Goal: Task Accomplishment & Management: Complete application form

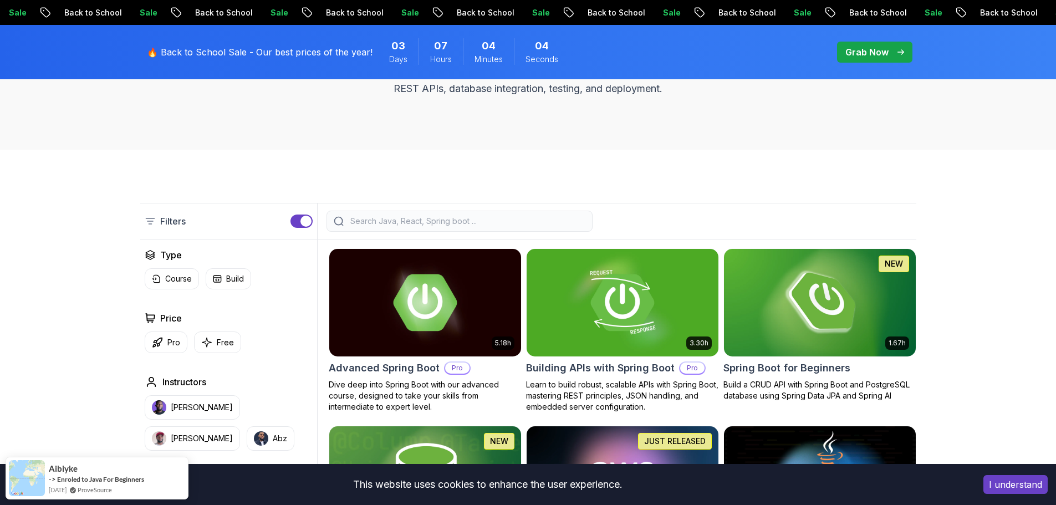
scroll to position [164, 0]
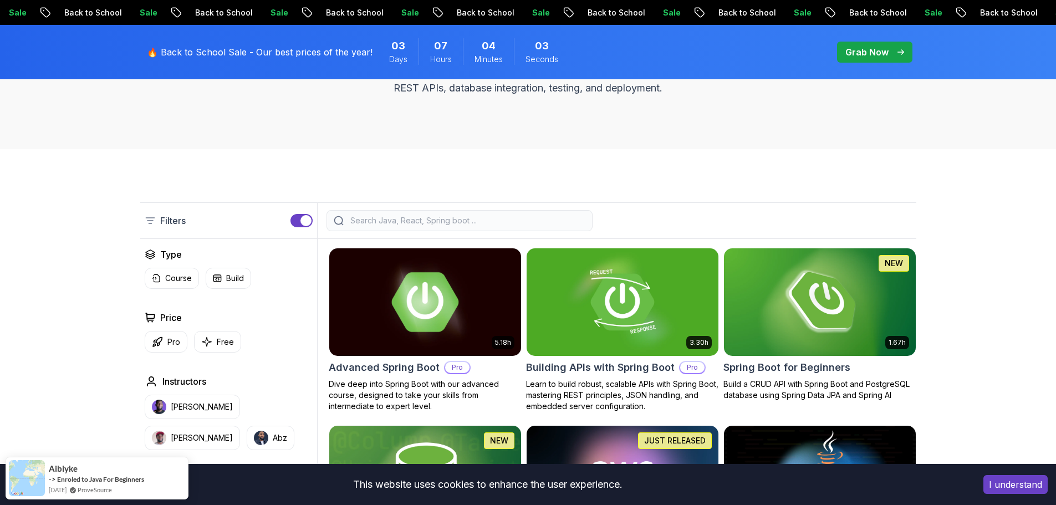
click at [430, 298] on img at bounding box center [424, 302] width 201 height 113
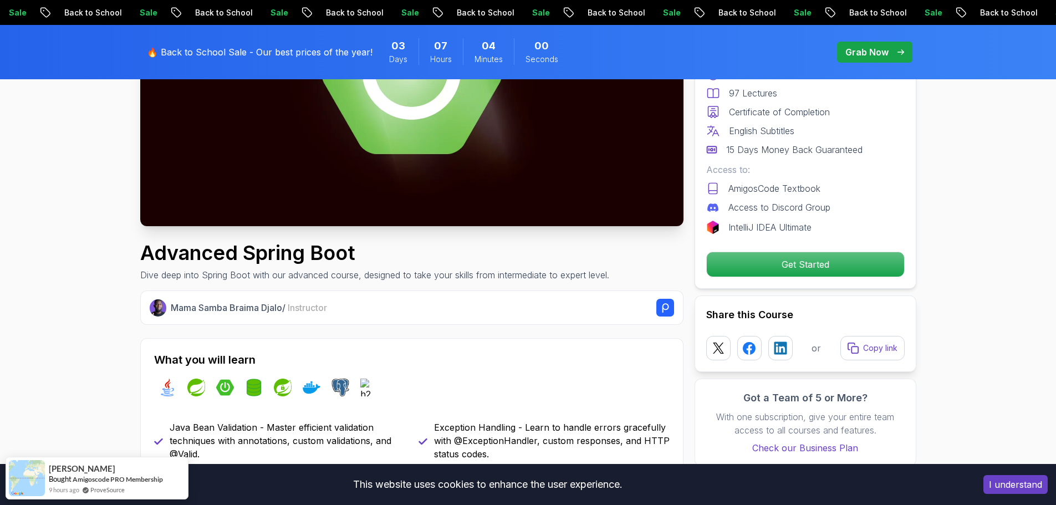
scroll to position [226, 0]
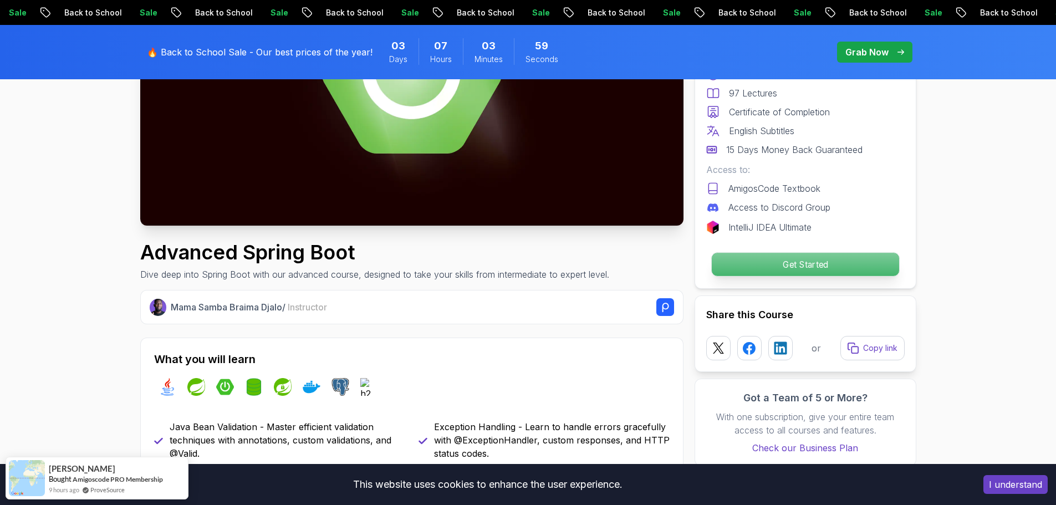
click at [738, 261] on p "Get Started" at bounding box center [804, 264] width 187 height 23
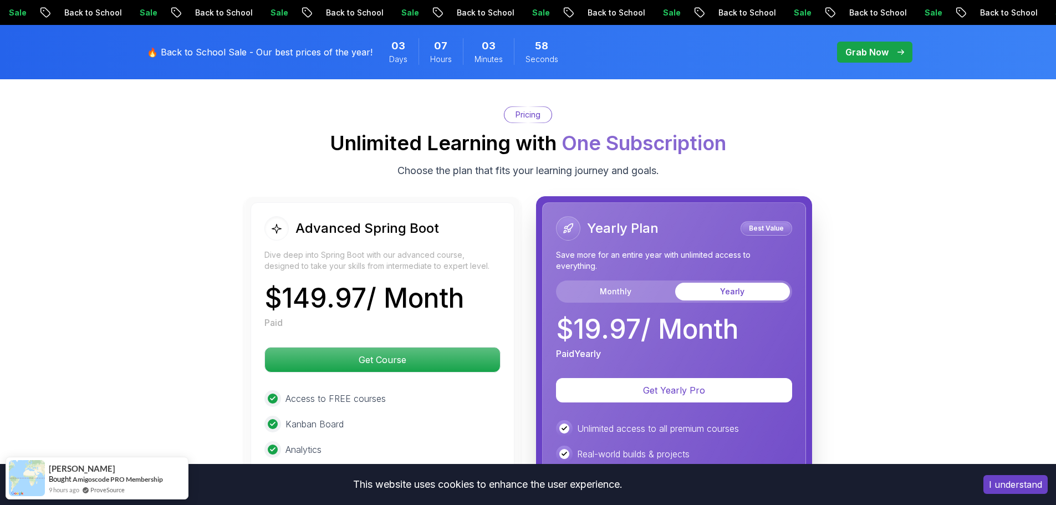
scroll to position [2419, 0]
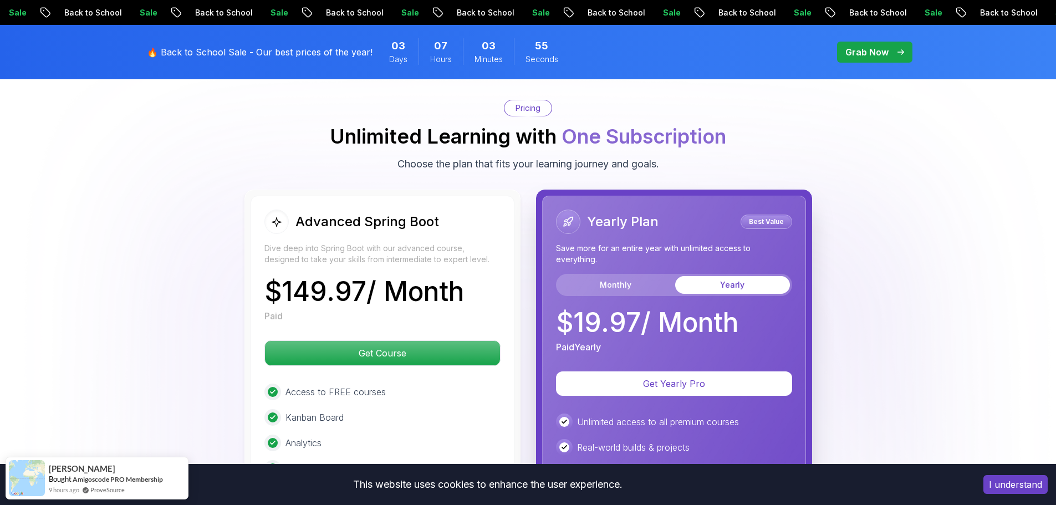
click at [691, 156] on body "Sale Back to School Sale Back to School Sale Back to School Sale Back to School…" at bounding box center [528, 118] width 1056 height 5075
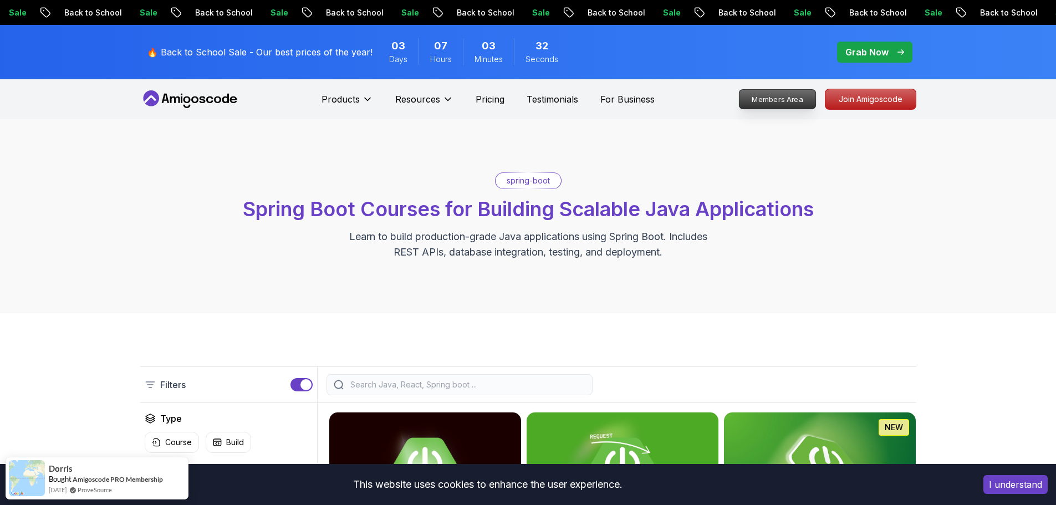
click at [803, 104] on p "Members Area" at bounding box center [777, 99] width 76 height 19
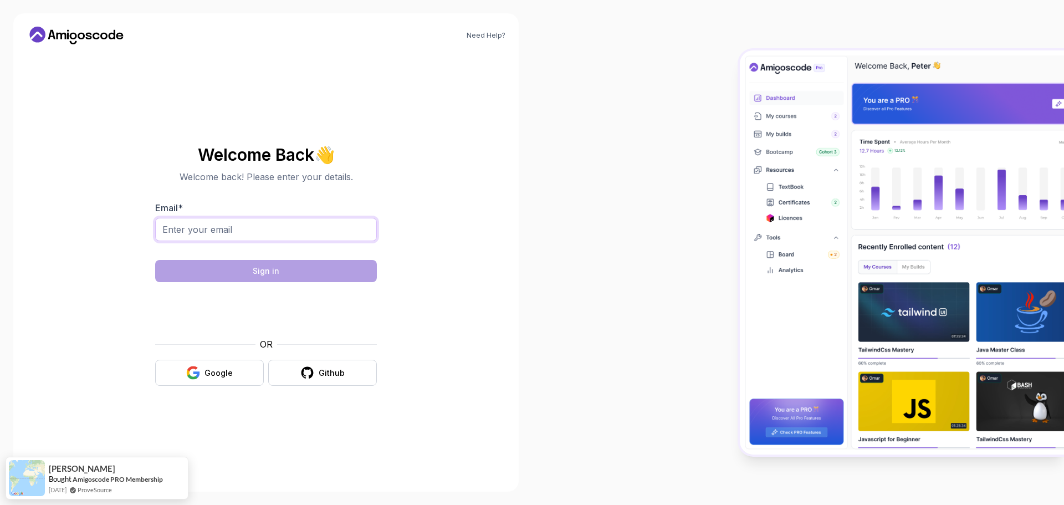
click at [310, 220] on input "Email *" at bounding box center [266, 229] width 222 height 23
click at [101, 277] on section "Welcome Back 👋 Welcome back! Please enter your details. Email * Sign in OR Goog…" at bounding box center [266, 266] width 372 height 262
click at [180, 369] on button "Google" at bounding box center [209, 373] width 109 height 26
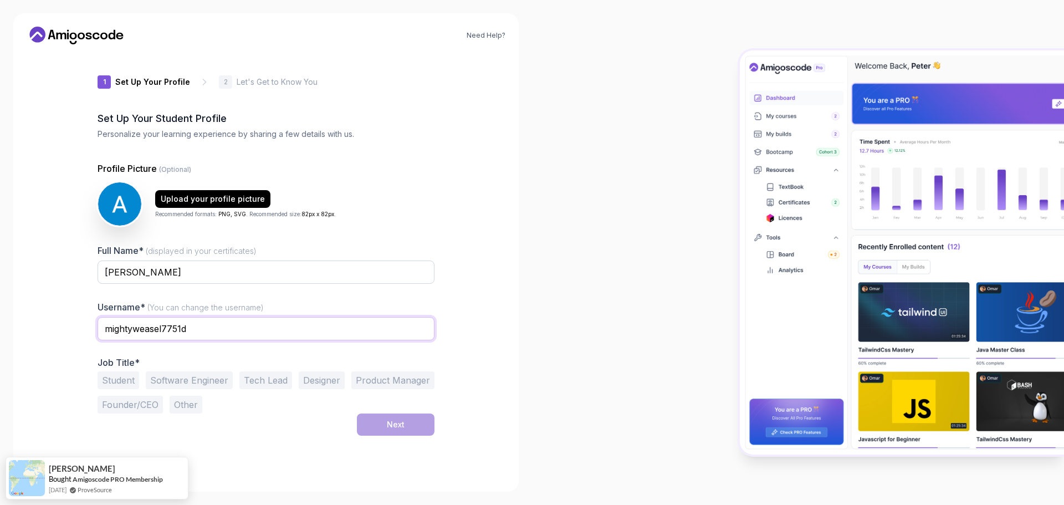
click at [235, 331] on input "mightyweasel7751d" at bounding box center [266, 328] width 337 height 23
type input "[PERSON_NAME]"
click at [109, 380] on button "Student" at bounding box center [119, 380] width 42 height 18
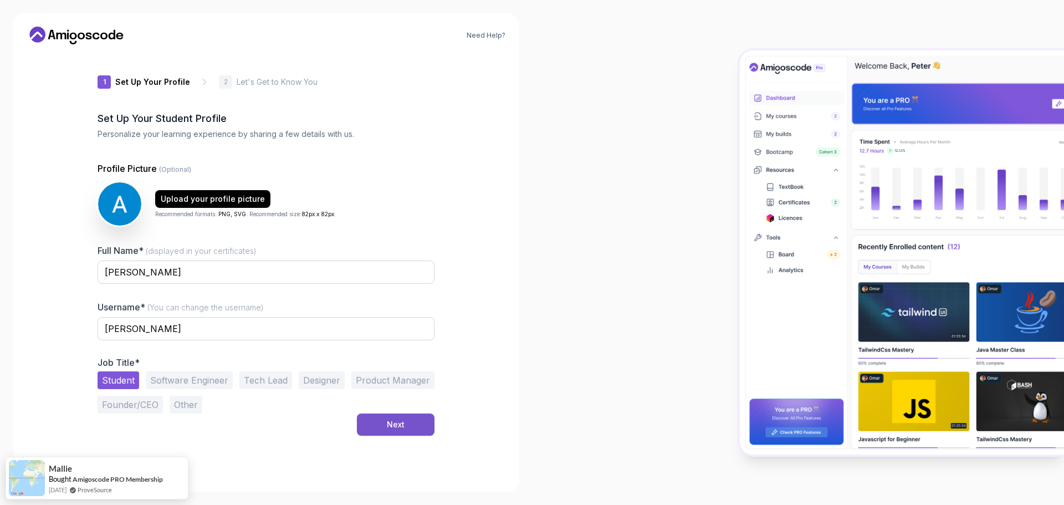
click at [372, 428] on button "Next" at bounding box center [396, 425] width 78 height 22
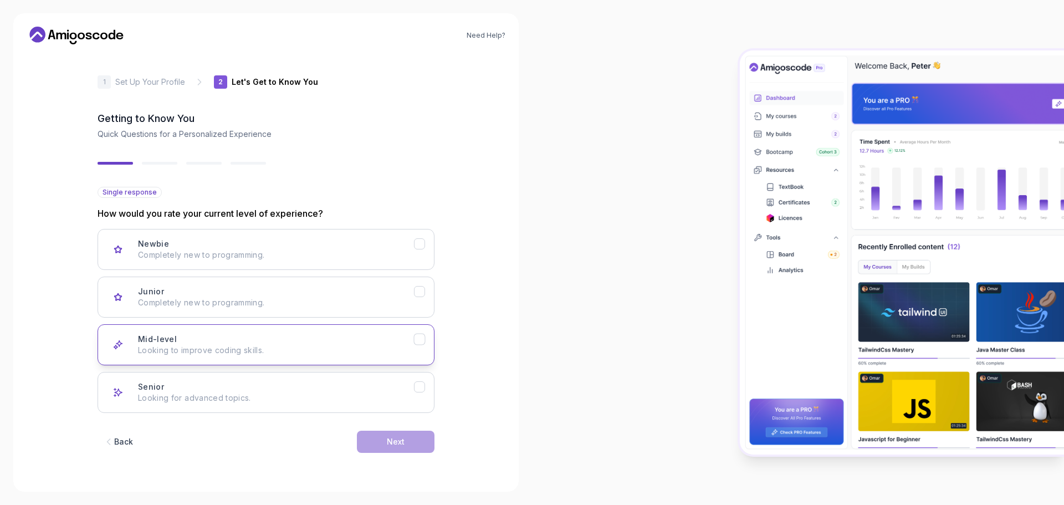
click at [423, 336] on icon "Mid-level" at bounding box center [420, 339] width 11 height 11
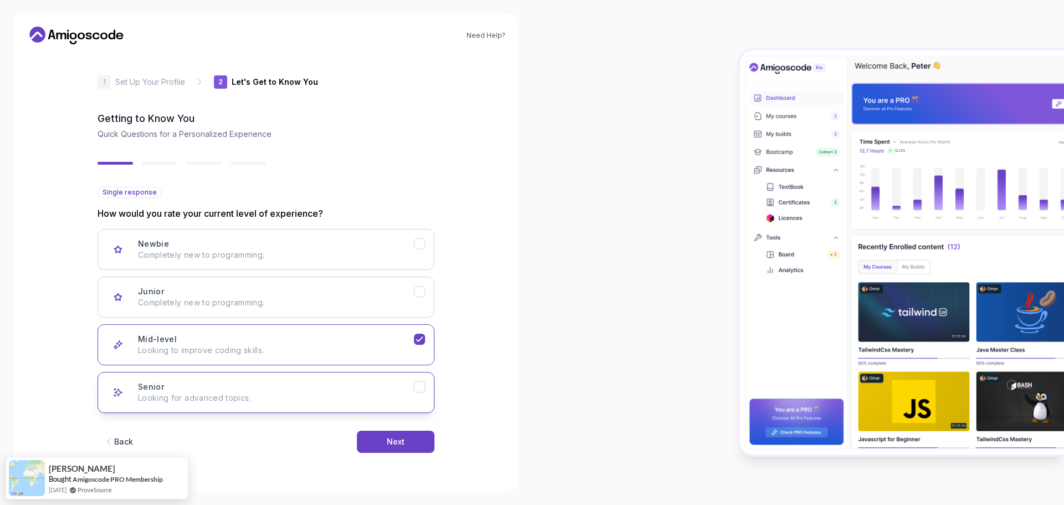
click at [431, 378] on button "Senior Looking for advanced topics." at bounding box center [266, 392] width 337 height 41
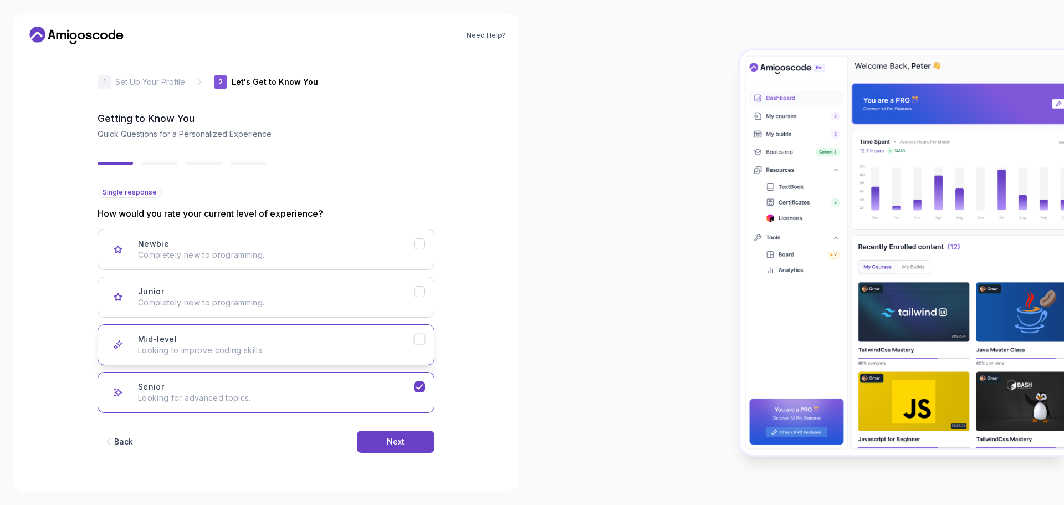
click at [412, 341] on div "Mid-level Looking to improve coding skills." at bounding box center [276, 345] width 276 height 22
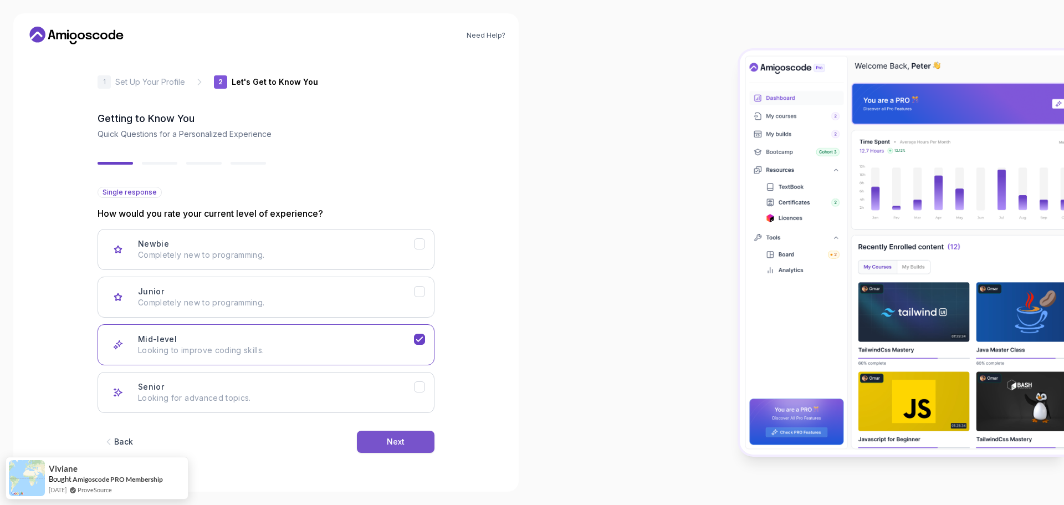
click at [395, 443] on div "Next" at bounding box center [396, 441] width 18 height 11
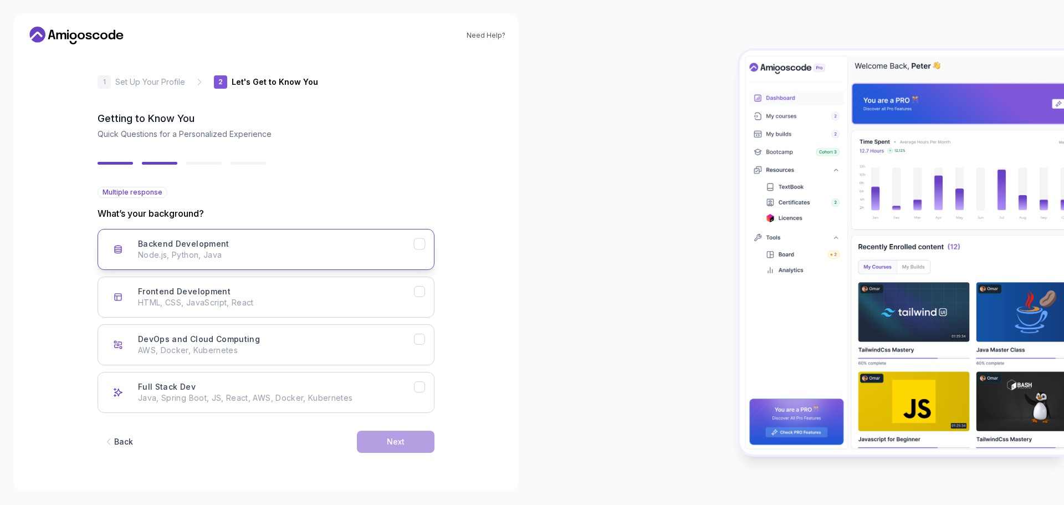
click at [370, 247] on div "Backend Development Node.js, Python, Java" at bounding box center [276, 249] width 276 height 22
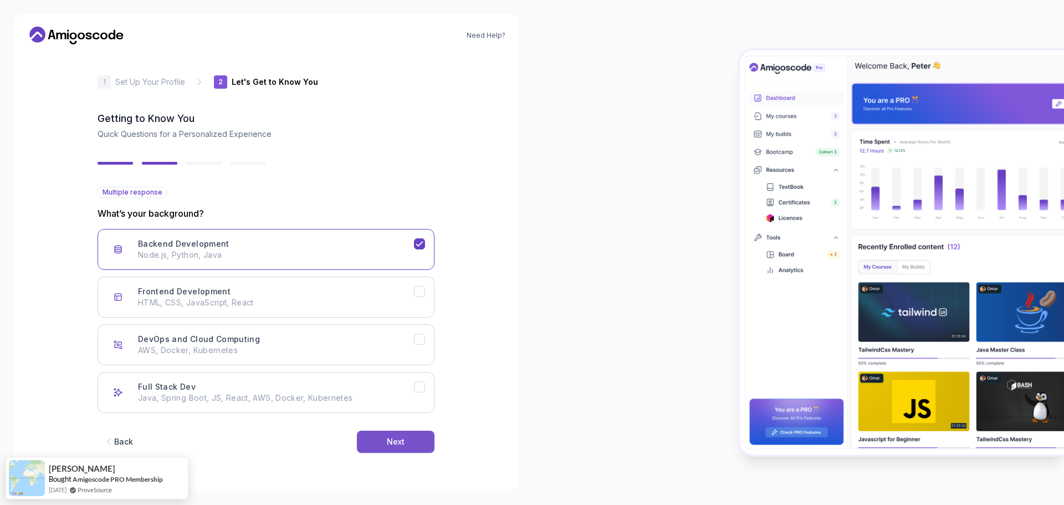
click at [407, 438] on button "Next" at bounding box center [396, 442] width 78 height 22
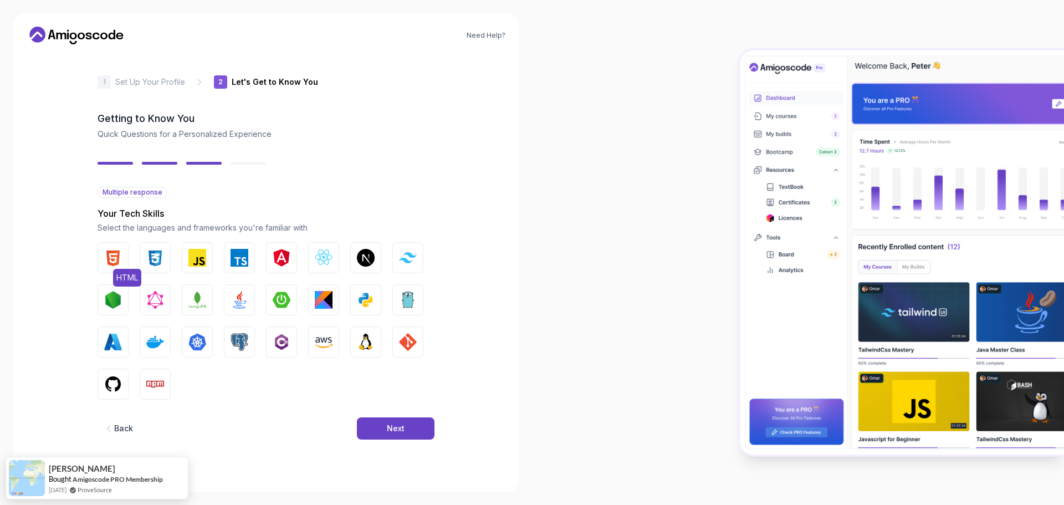
click at [109, 250] on img "button" at bounding box center [113, 258] width 18 height 18
click at [162, 255] on img "button" at bounding box center [155, 258] width 18 height 18
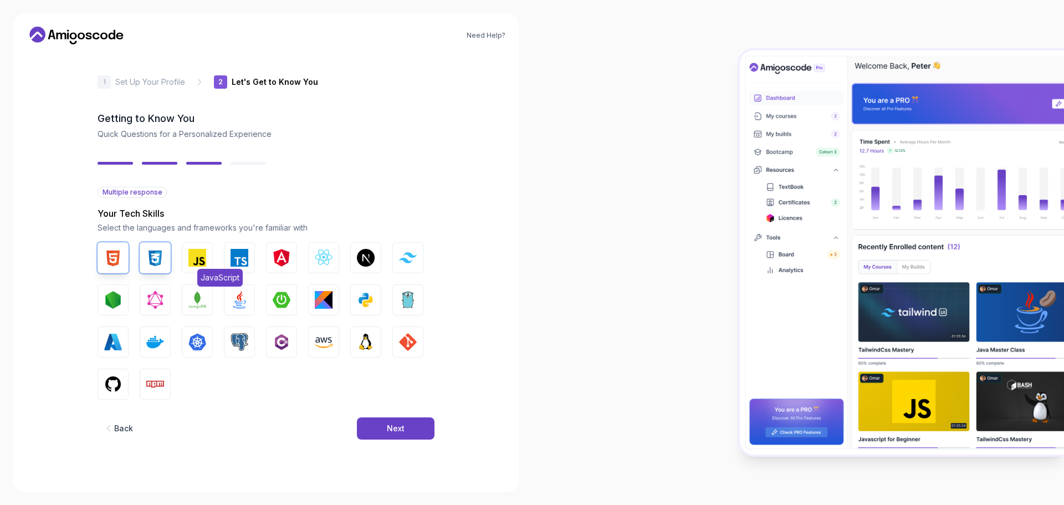
click at [194, 261] on img "button" at bounding box center [197, 258] width 18 height 18
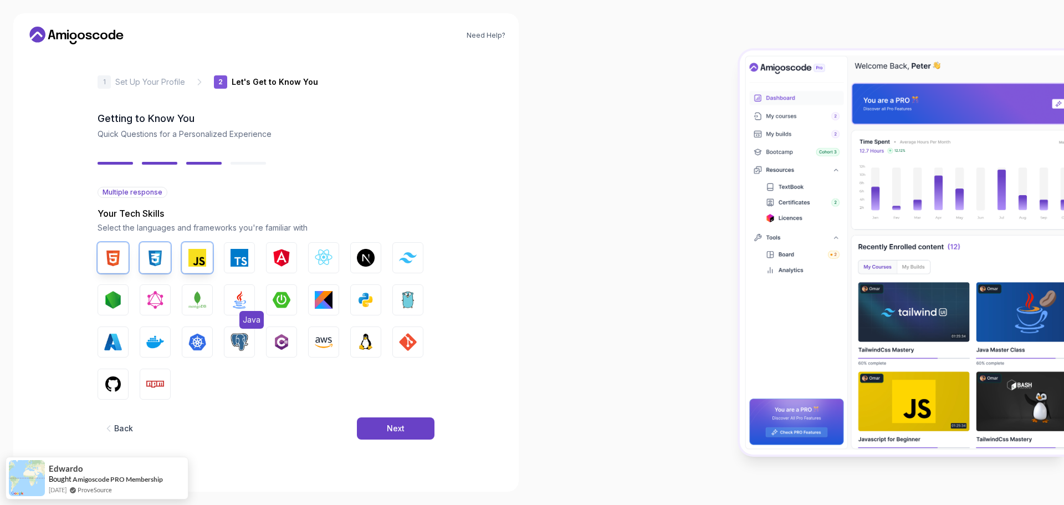
click at [233, 305] on img "button" at bounding box center [240, 300] width 18 height 18
click at [283, 294] on img "button" at bounding box center [282, 300] width 18 height 18
click at [248, 345] on button "PostgreSQL" at bounding box center [239, 341] width 31 height 31
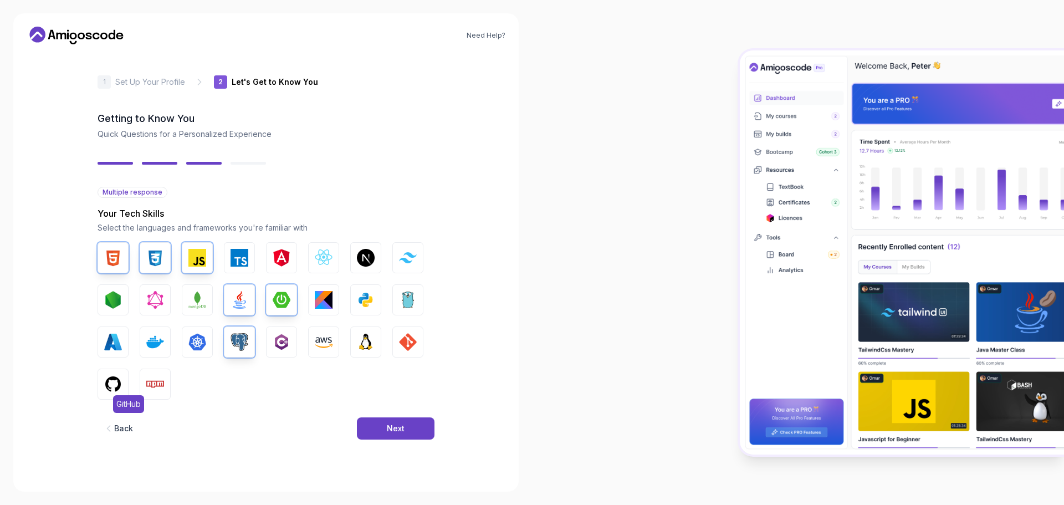
click at [111, 385] on img "button" at bounding box center [113, 384] width 18 height 18
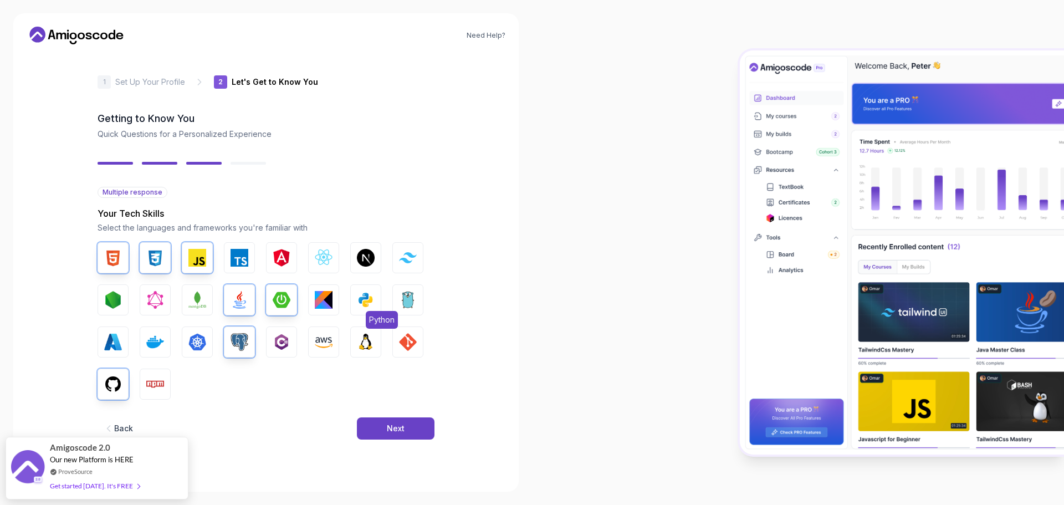
click at [372, 290] on button "Python" at bounding box center [365, 299] width 31 height 31
click at [385, 427] on button "Next" at bounding box center [396, 428] width 78 height 22
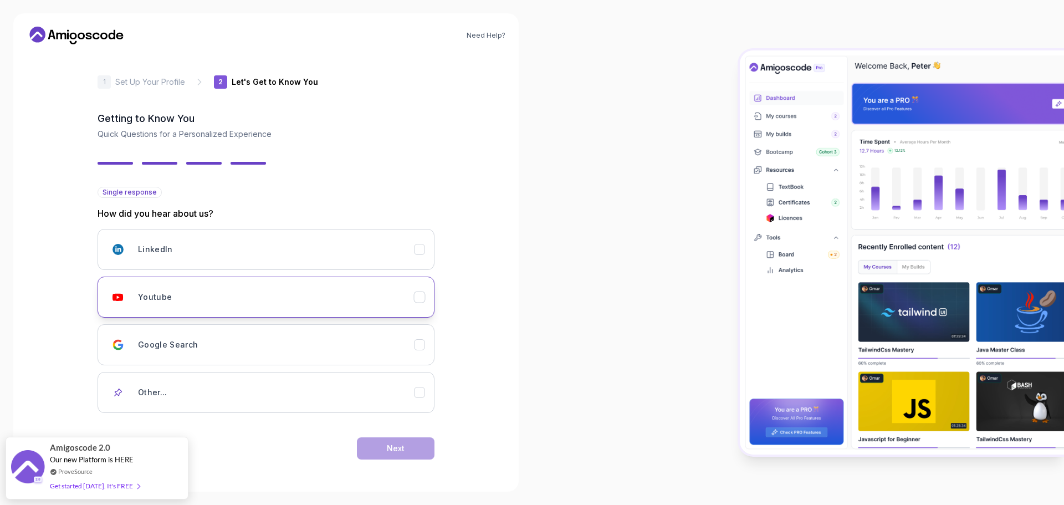
click at [407, 285] on button "Youtube" at bounding box center [266, 297] width 337 height 41
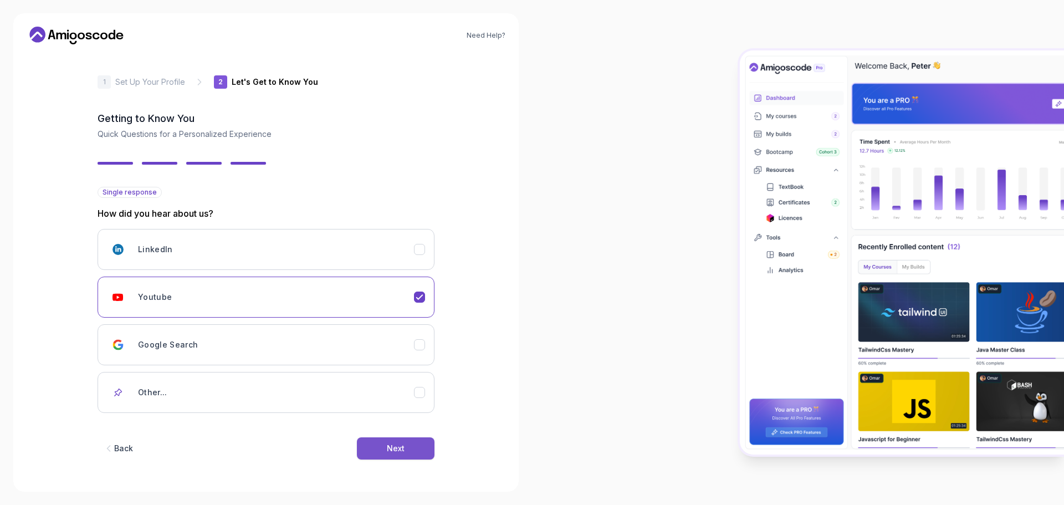
click at [394, 452] on div "Next" at bounding box center [396, 448] width 18 height 11
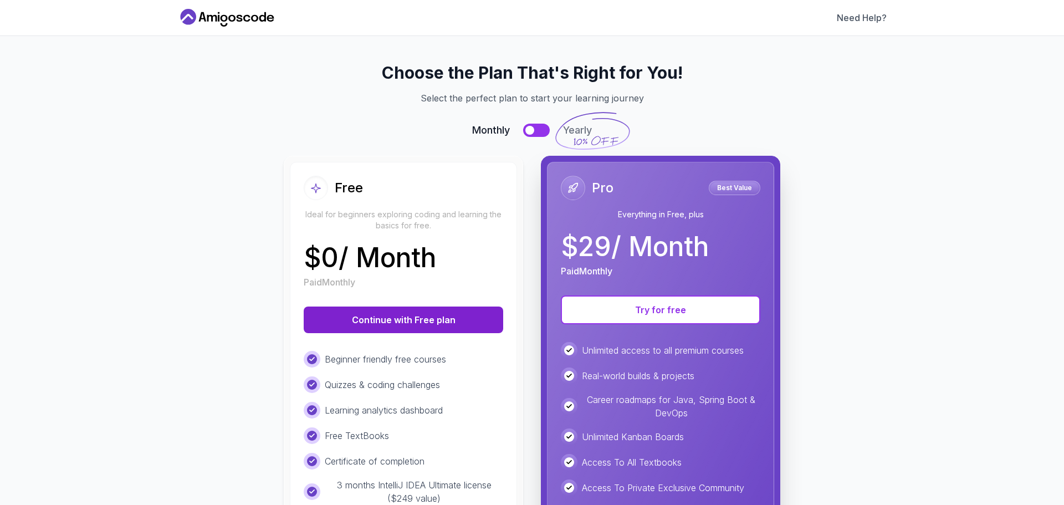
click at [360, 320] on button "Continue with Free plan" at bounding box center [404, 320] width 200 height 27
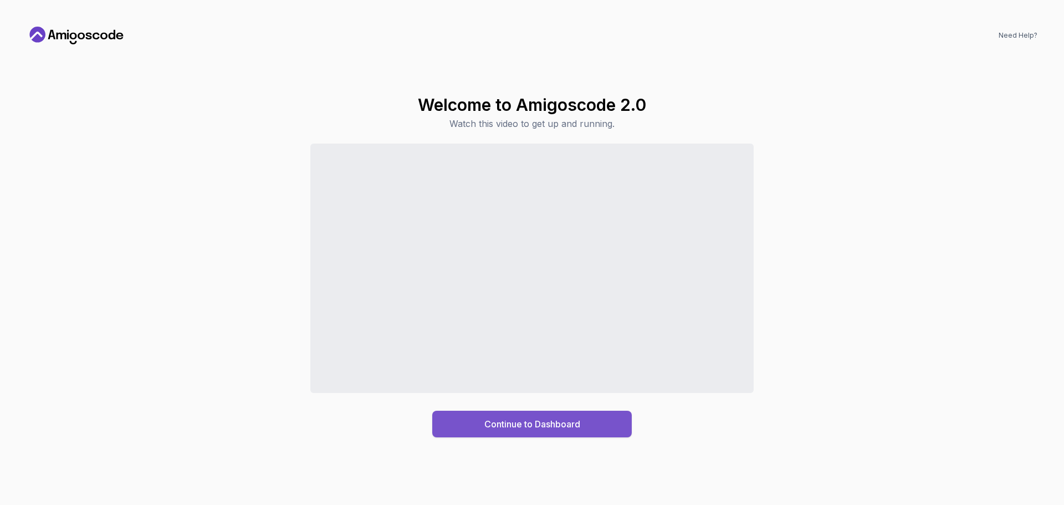
click at [478, 421] on button "Continue to Dashboard" at bounding box center [532, 424] width 200 height 27
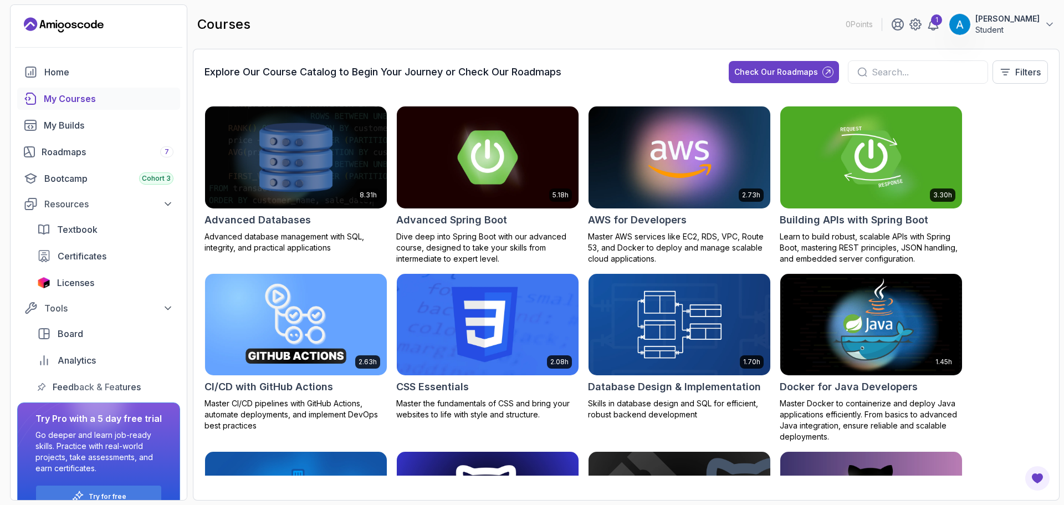
click at [951, 31] on div "1 Ahmad Yahya Student" at bounding box center [973, 24] width 164 height 22
click at [940, 27] on icon at bounding box center [933, 24] width 13 height 13
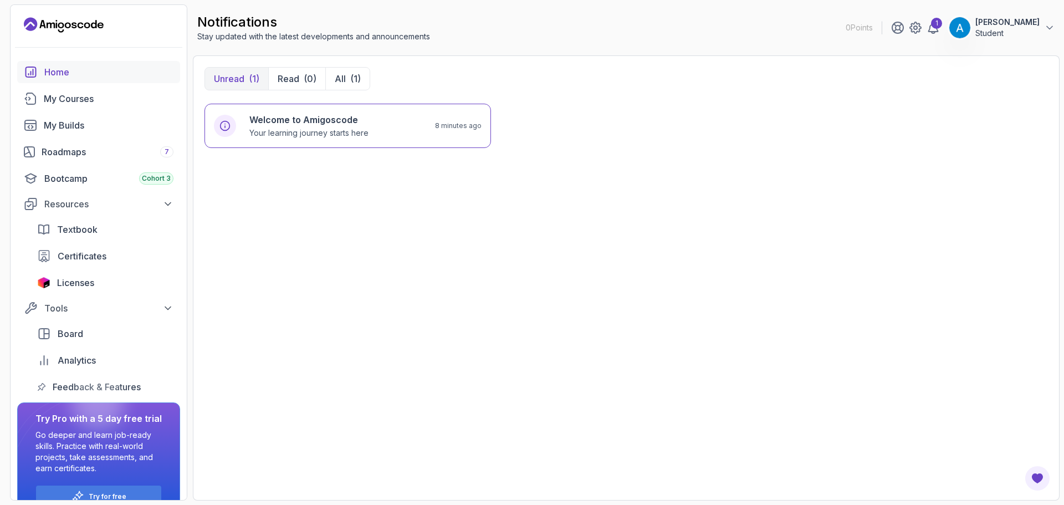
click at [54, 76] on div "Home" at bounding box center [108, 71] width 129 height 13
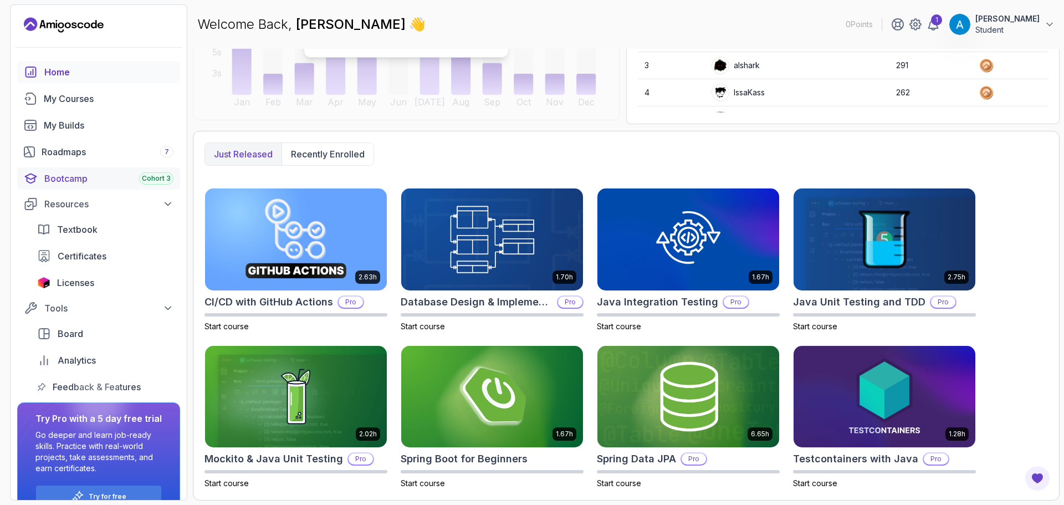
click at [123, 183] on div "Bootcamp Cohort 3" at bounding box center [108, 178] width 129 height 13
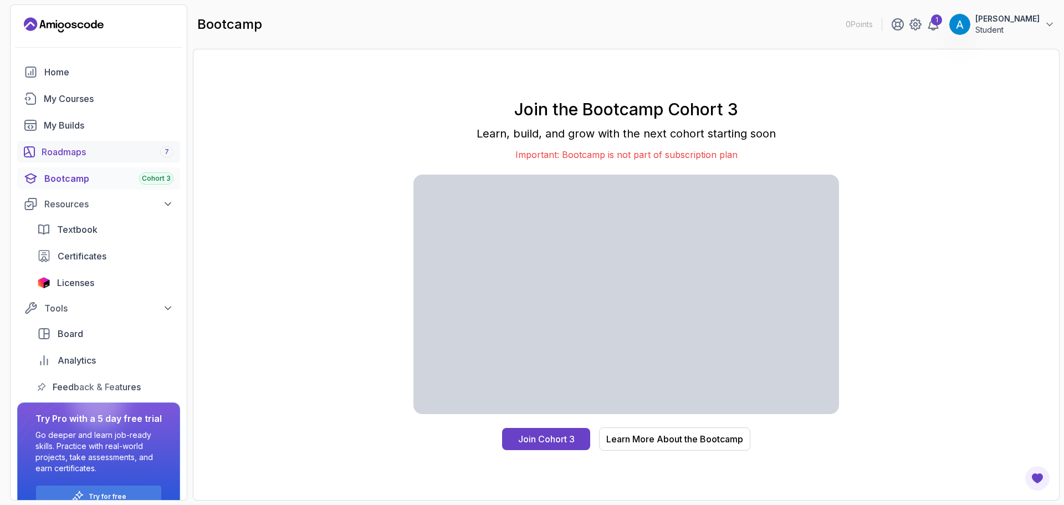
click at [115, 155] on div "Roadmaps 7" at bounding box center [108, 151] width 132 height 13
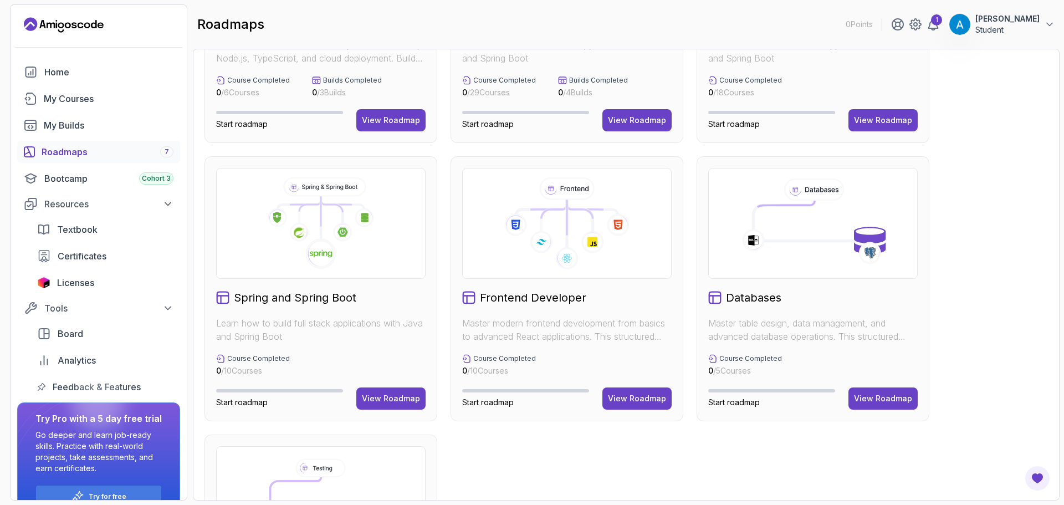
scroll to position [249, 0]
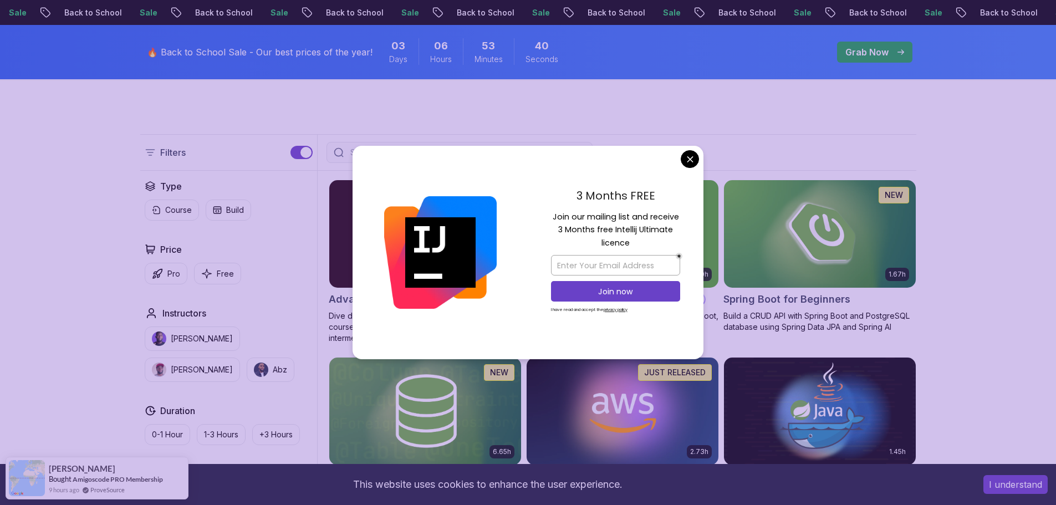
scroll to position [231, 0]
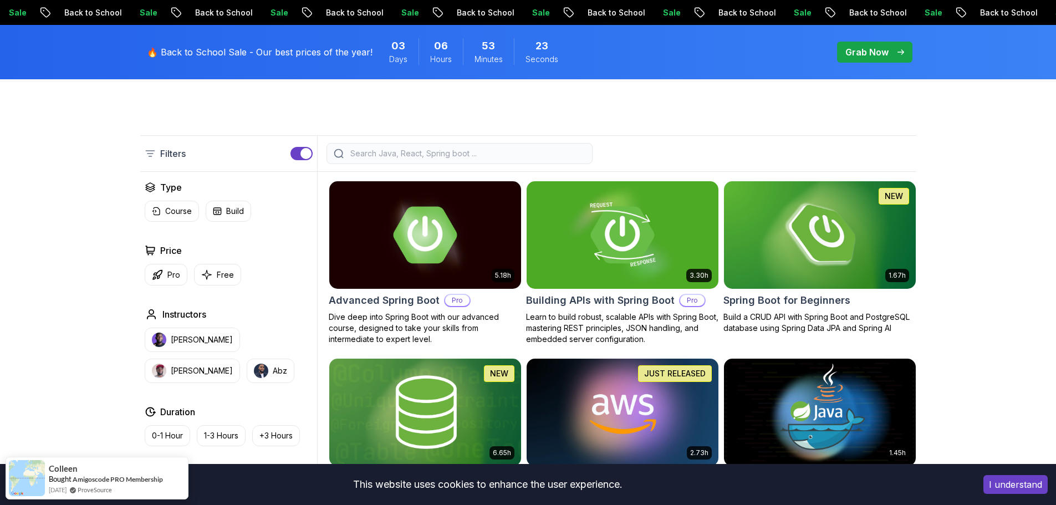
scroll to position [0, 0]
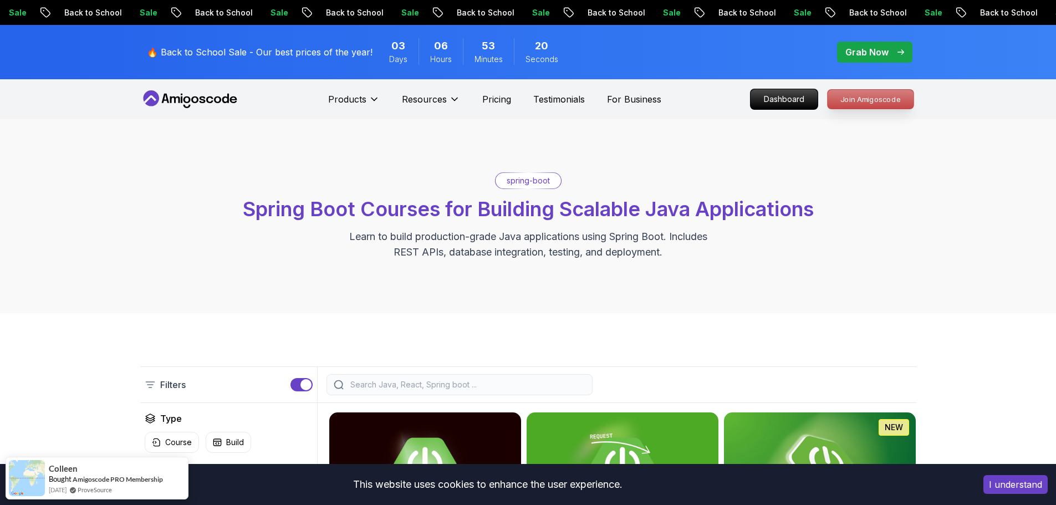
click at [841, 101] on p "Join Amigoscode" at bounding box center [871, 99] width 86 height 19
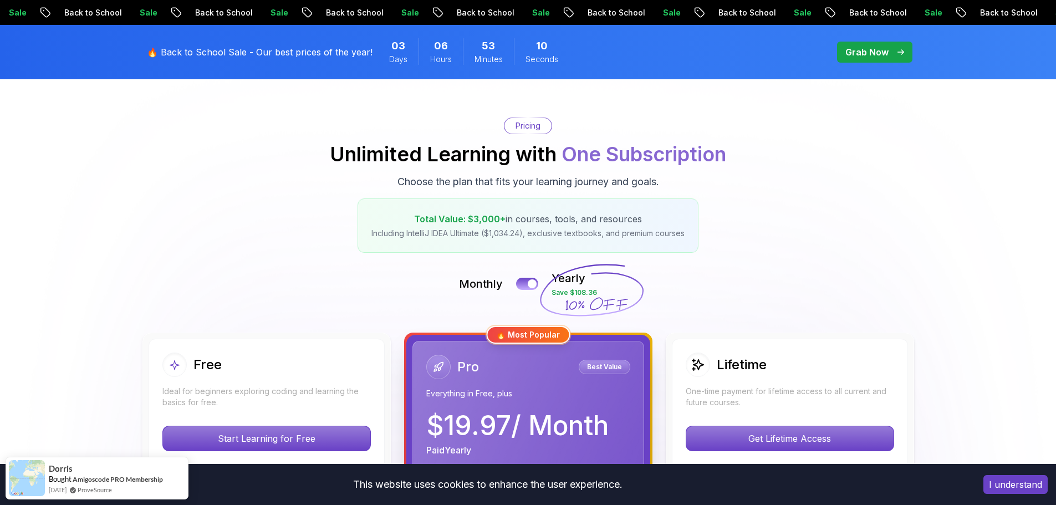
scroll to position [189, 0]
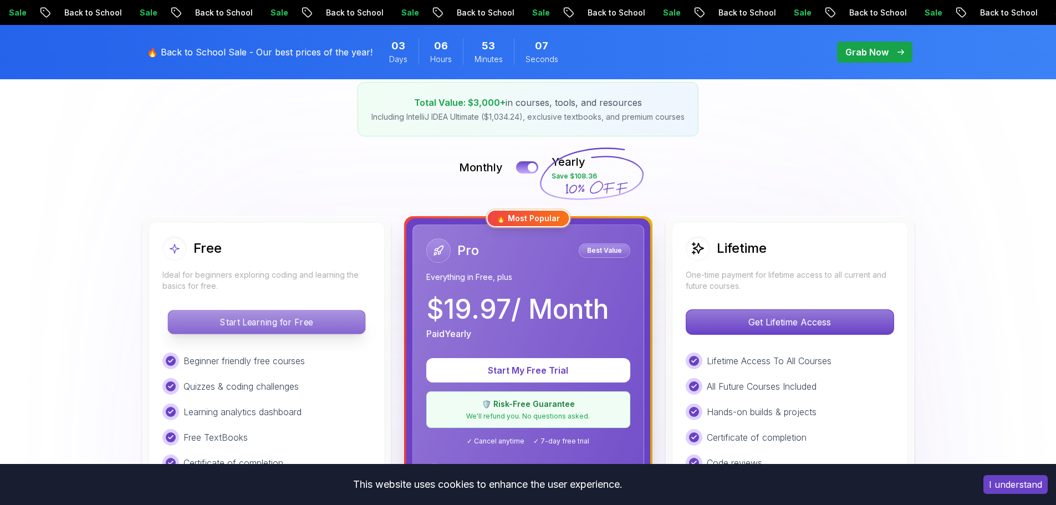
click at [359, 324] on p "Start Learning for Free" at bounding box center [266, 321] width 197 height 23
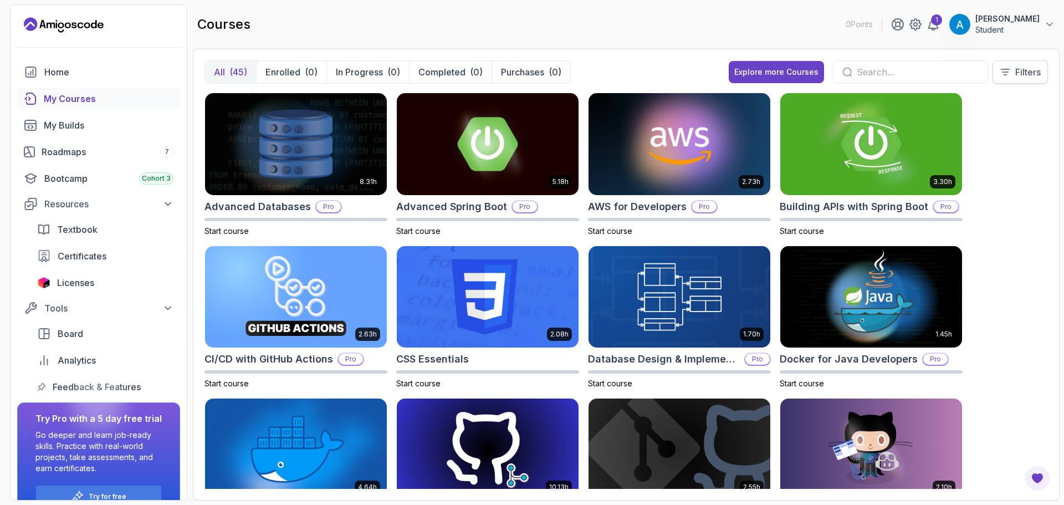
click at [1008, 78] on button "Filters" at bounding box center [1020, 71] width 55 height 23
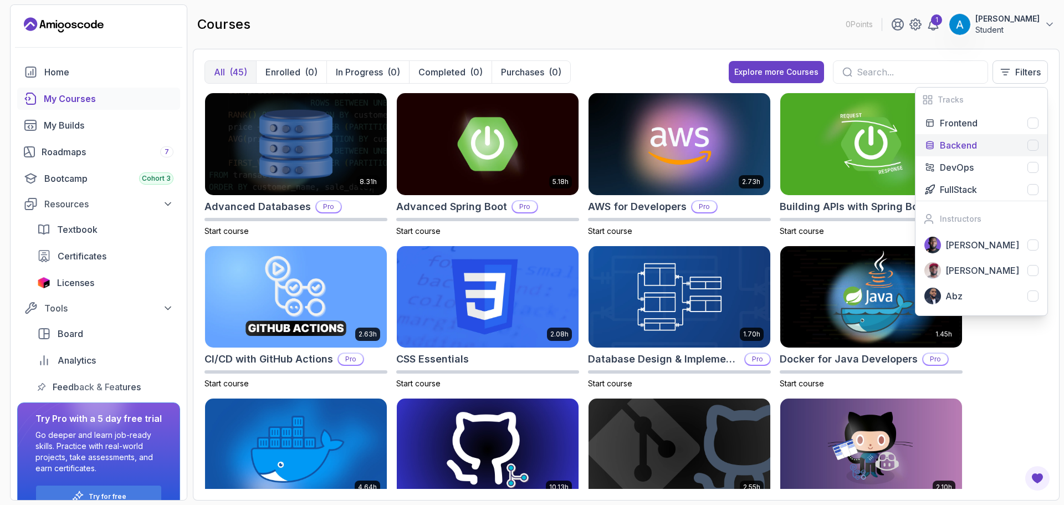
click at [988, 141] on div "Backend" at bounding box center [989, 145] width 99 height 13
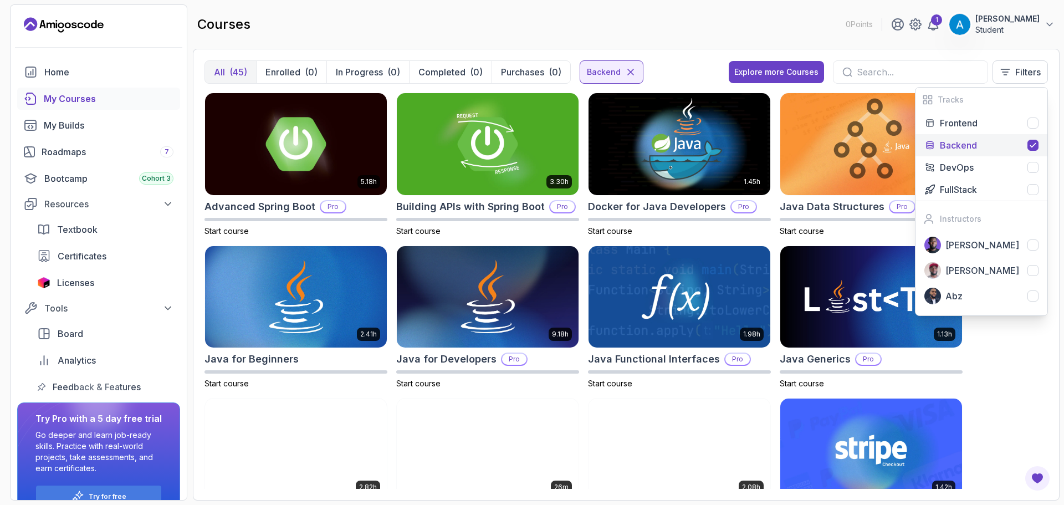
click at [676, 37] on div "courses 0 Points 1 [PERSON_NAME] Student" at bounding box center [626, 24] width 867 height 40
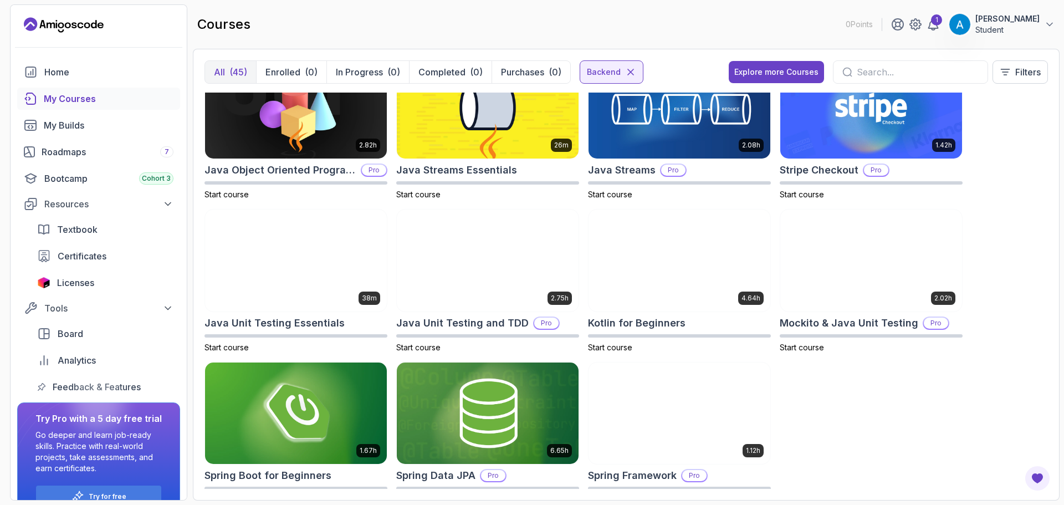
scroll to position [372, 0]
